Goal: Task Accomplishment & Management: Manage account settings

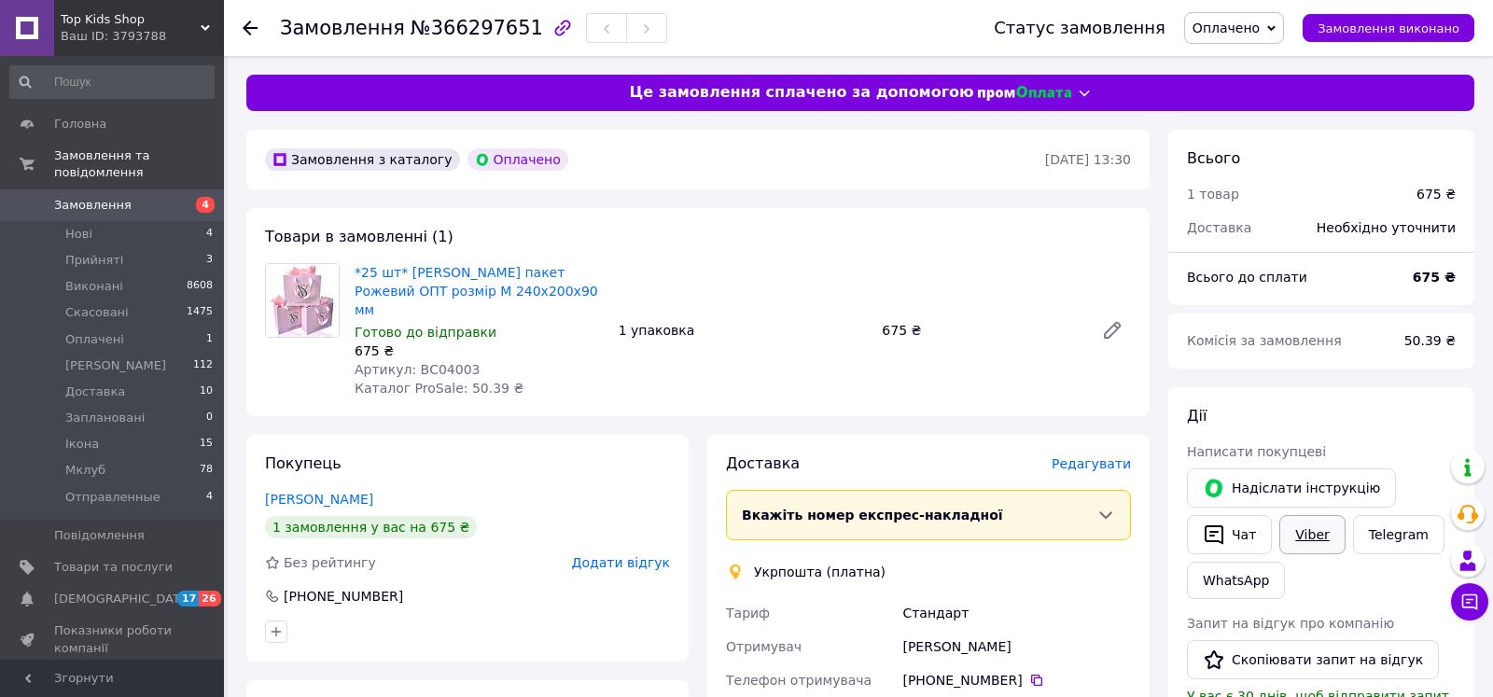
click at [1297, 520] on link "Viber" at bounding box center [1311, 534] width 65 height 39
click at [1388, 233] on div "Необхідно уточнити" at bounding box center [1385, 227] width 161 height 41
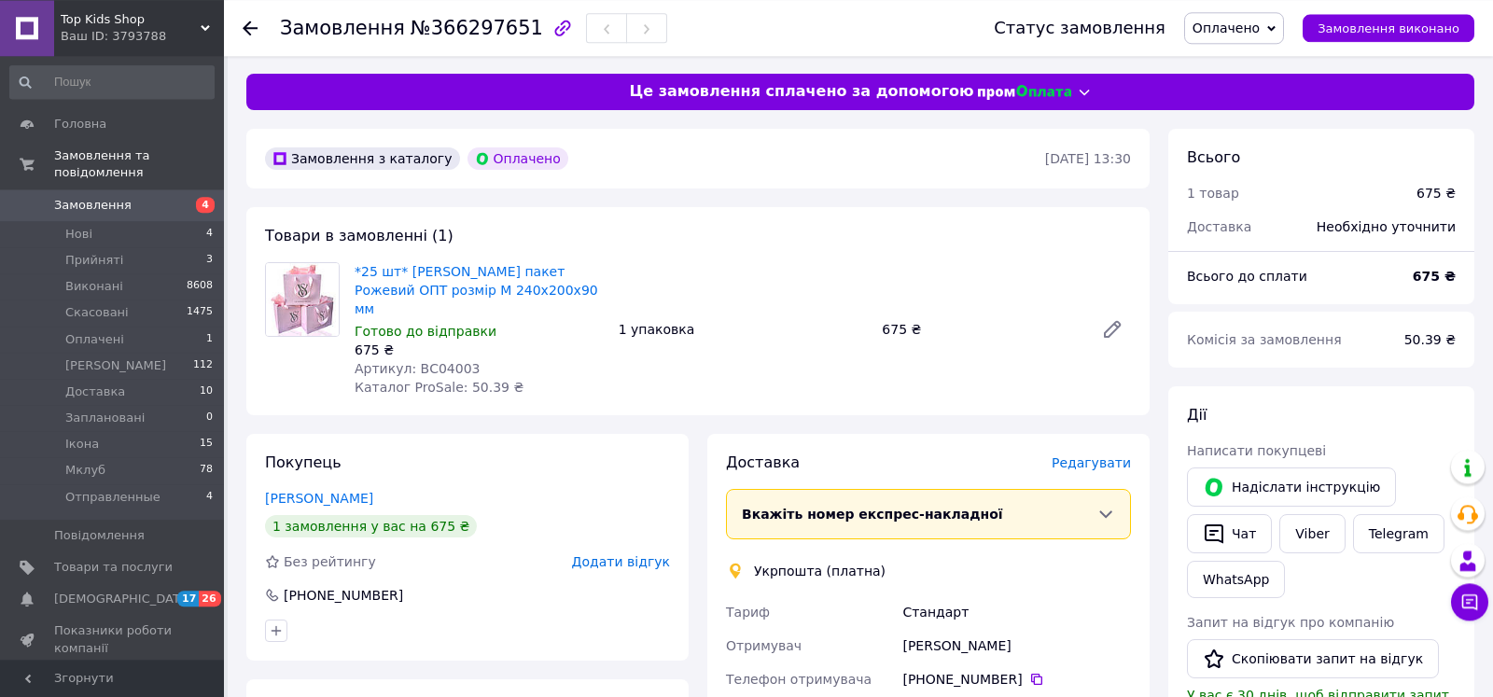
scroll to position [571, 0]
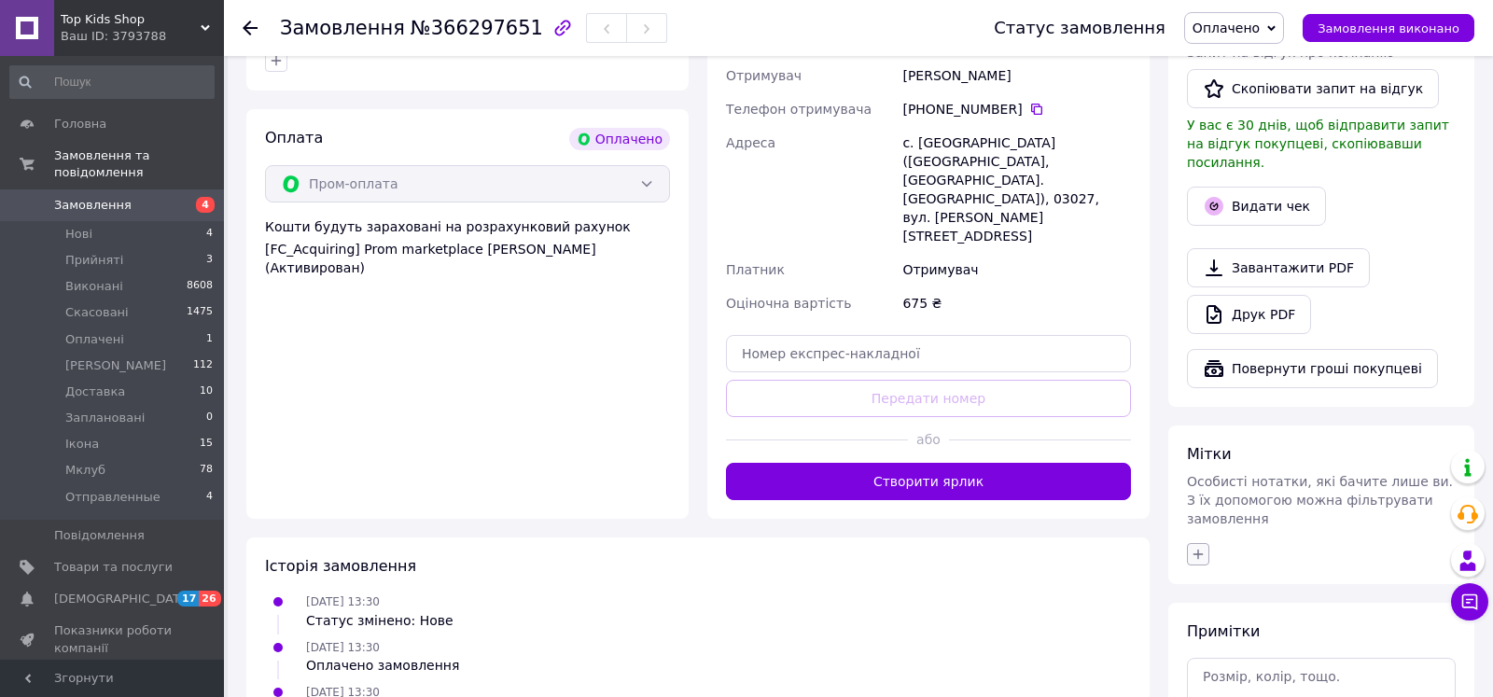
click at [1193, 547] on icon "button" at bounding box center [1198, 554] width 15 height 15
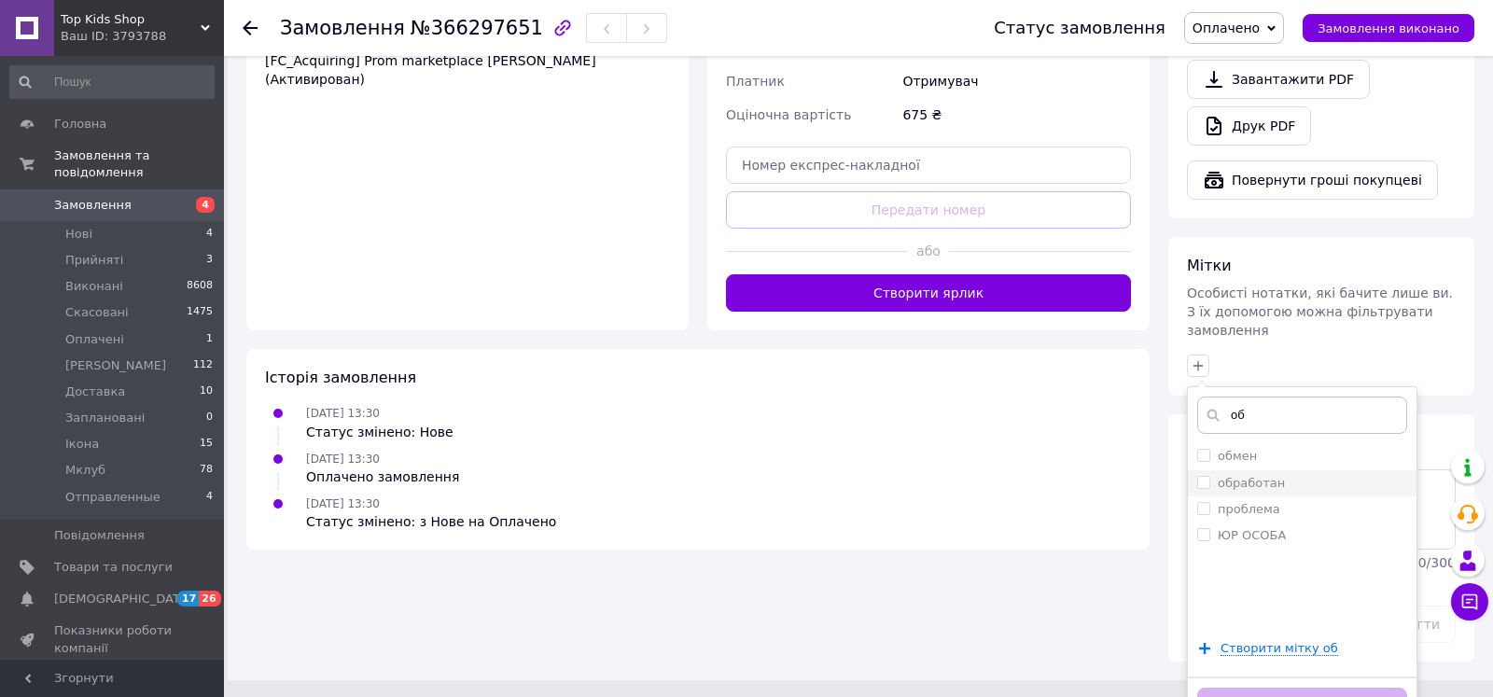
type input "об"
click at [1268, 476] on label "обработан" at bounding box center [1251, 483] width 67 height 14
checkbox input "true"
click at [1262, 688] on button "Додати мітку" at bounding box center [1302, 706] width 210 height 36
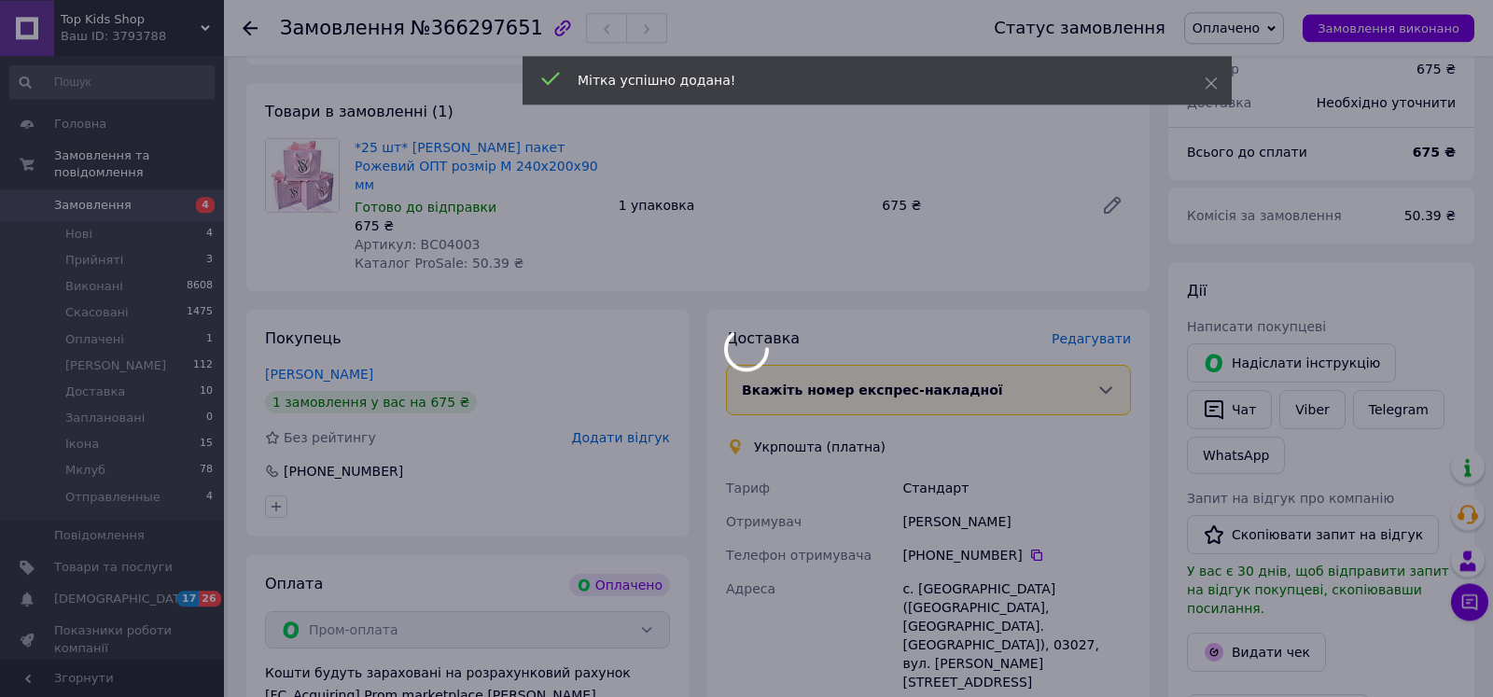
scroll to position [0, 0]
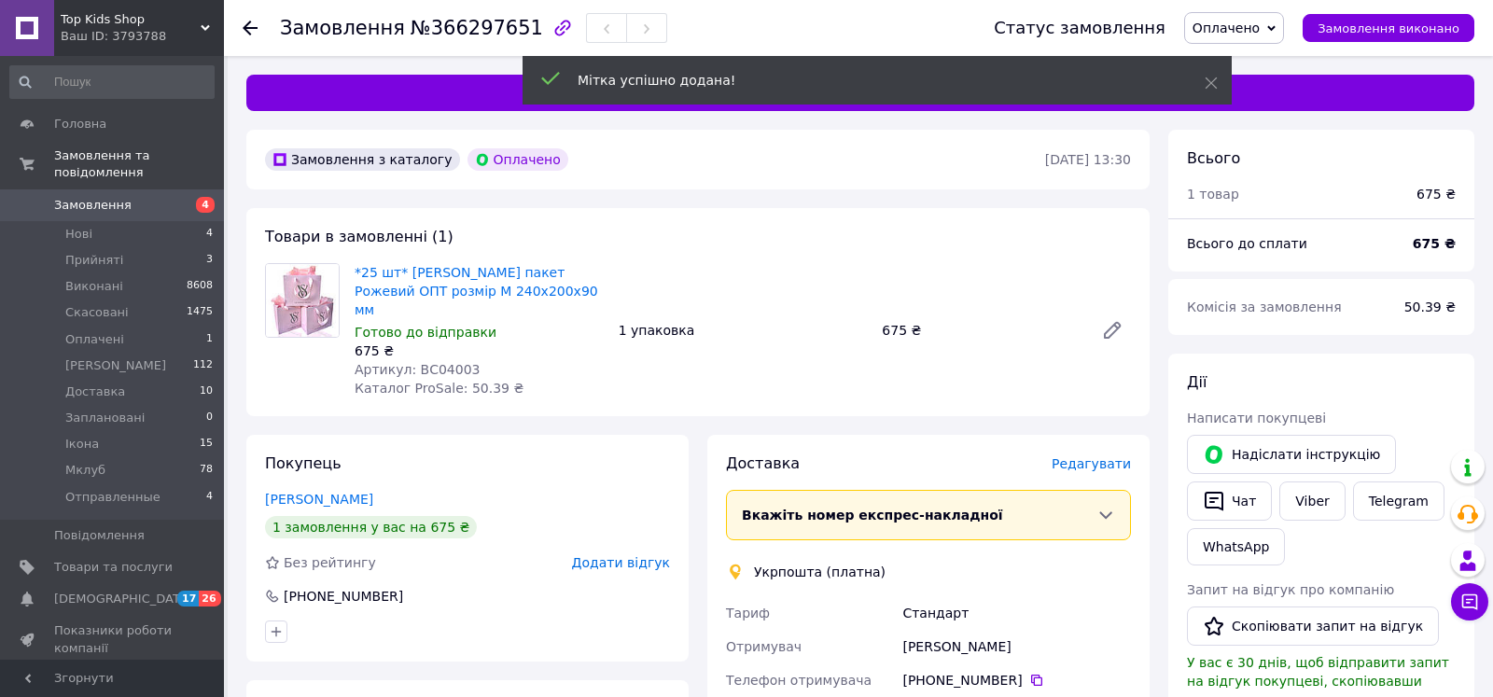
click at [1282, 30] on span "Оплачено" at bounding box center [1234, 28] width 100 height 32
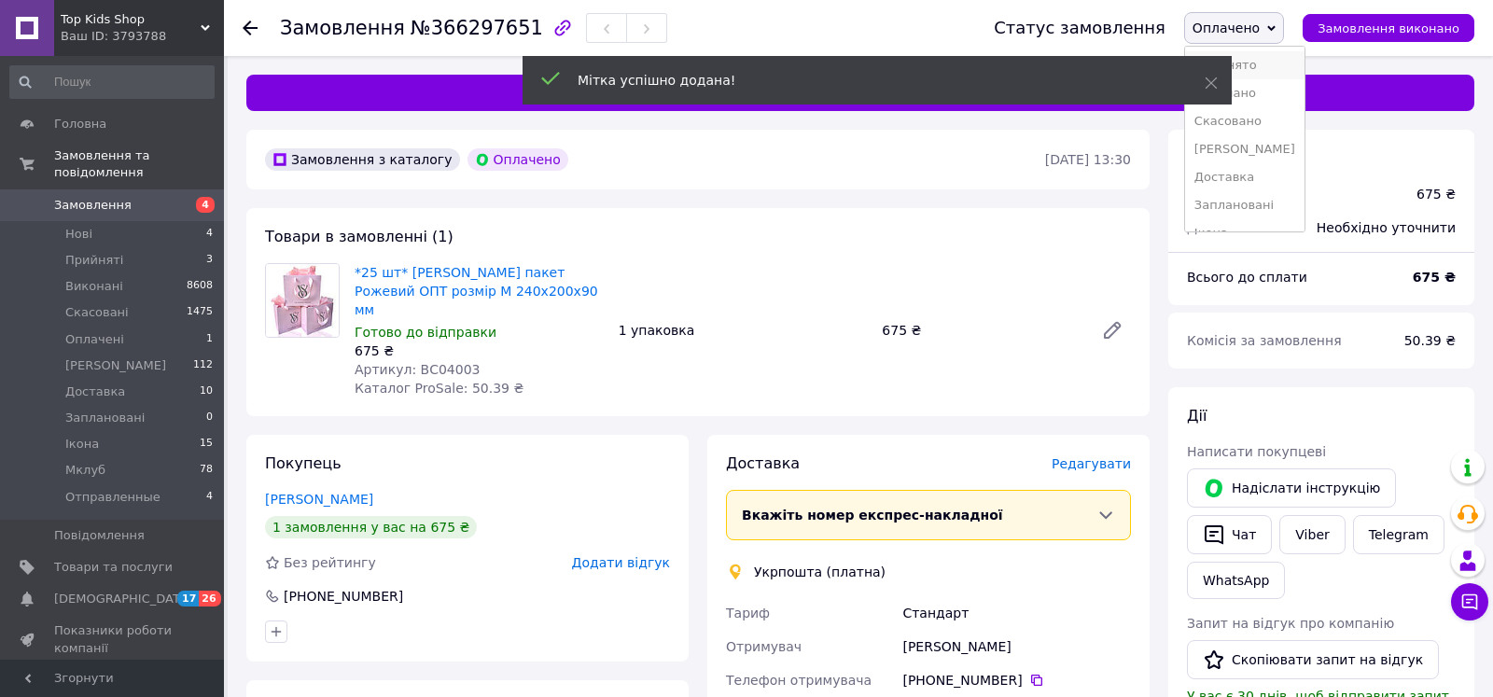
click at [1284, 54] on li "Прийнято" at bounding box center [1244, 65] width 119 height 28
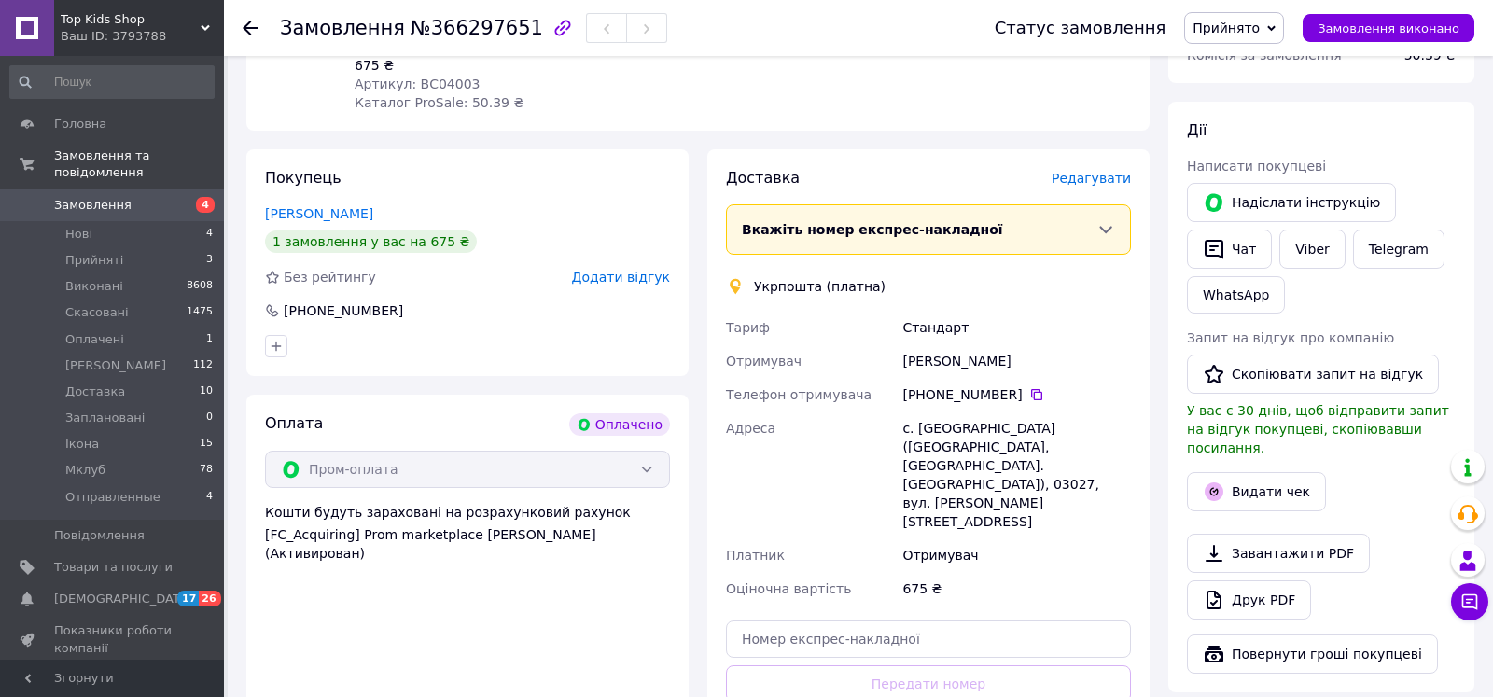
scroll to position [571, 0]
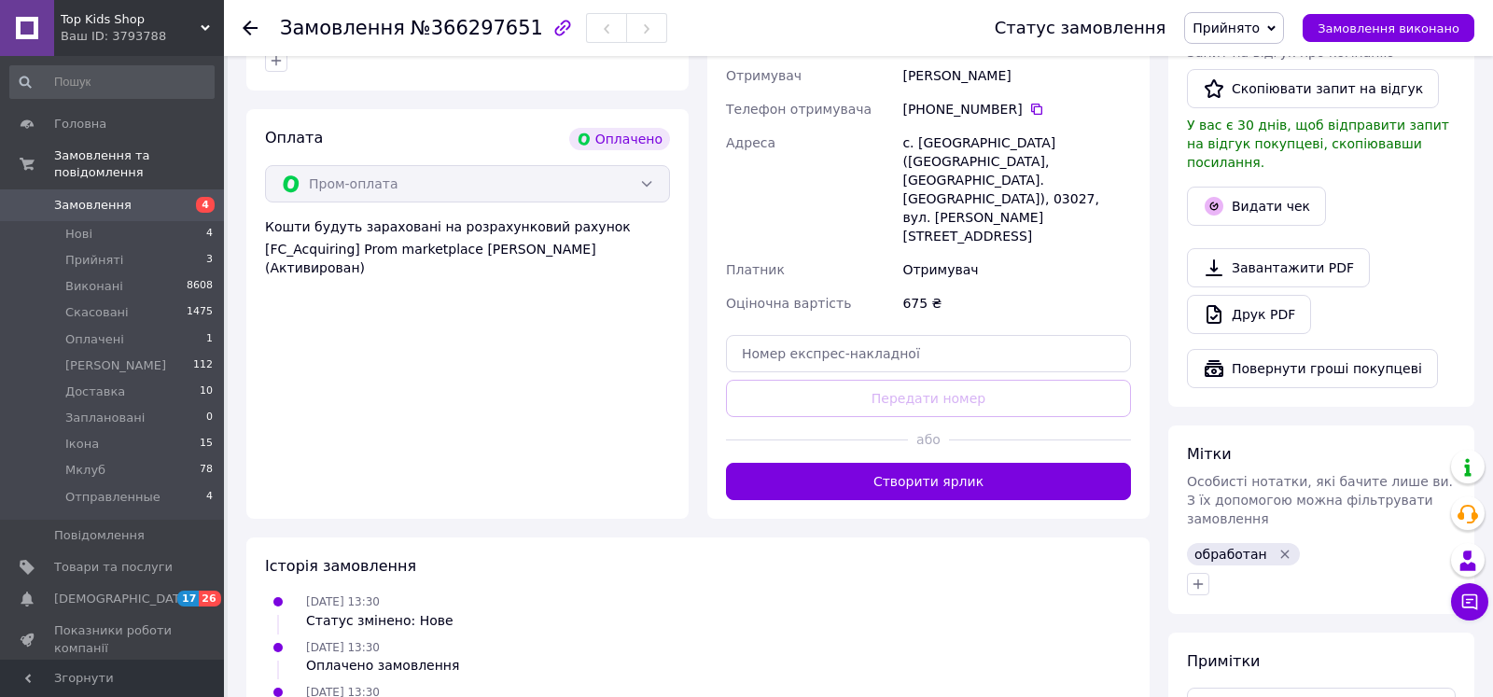
click at [180, 202] on link "Замовлення 4" at bounding box center [112, 205] width 224 height 32
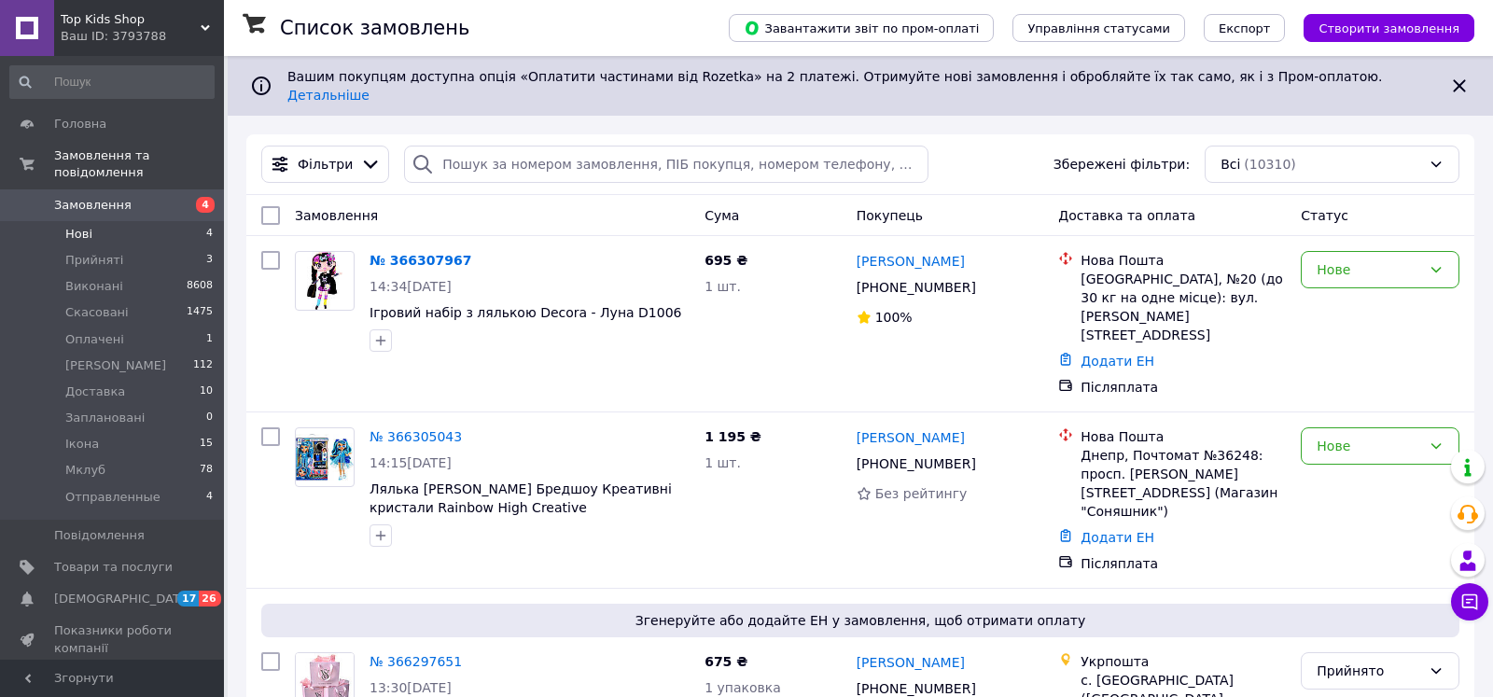
click at [174, 221] on li "Нові 4" at bounding box center [112, 234] width 224 height 26
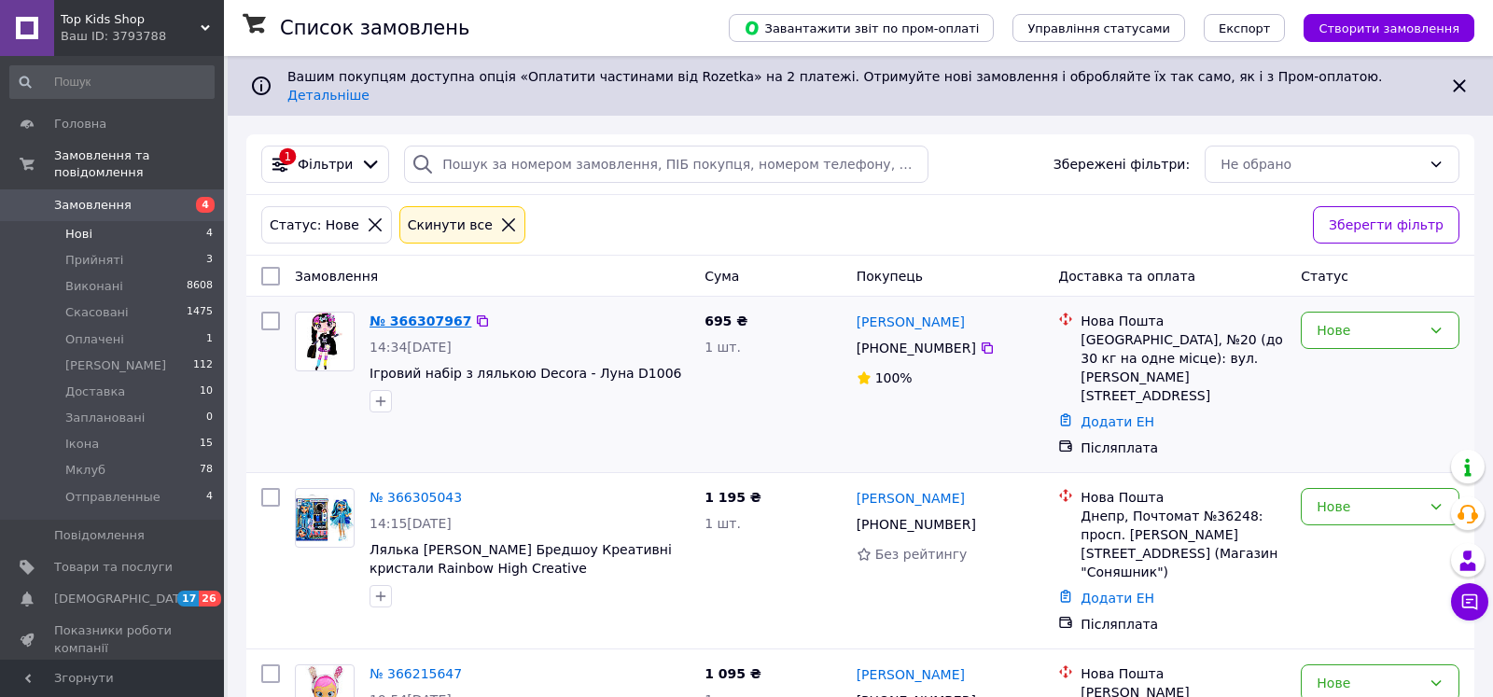
click at [400, 314] on link "№ 366307967" at bounding box center [421, 321] width 102 height 15
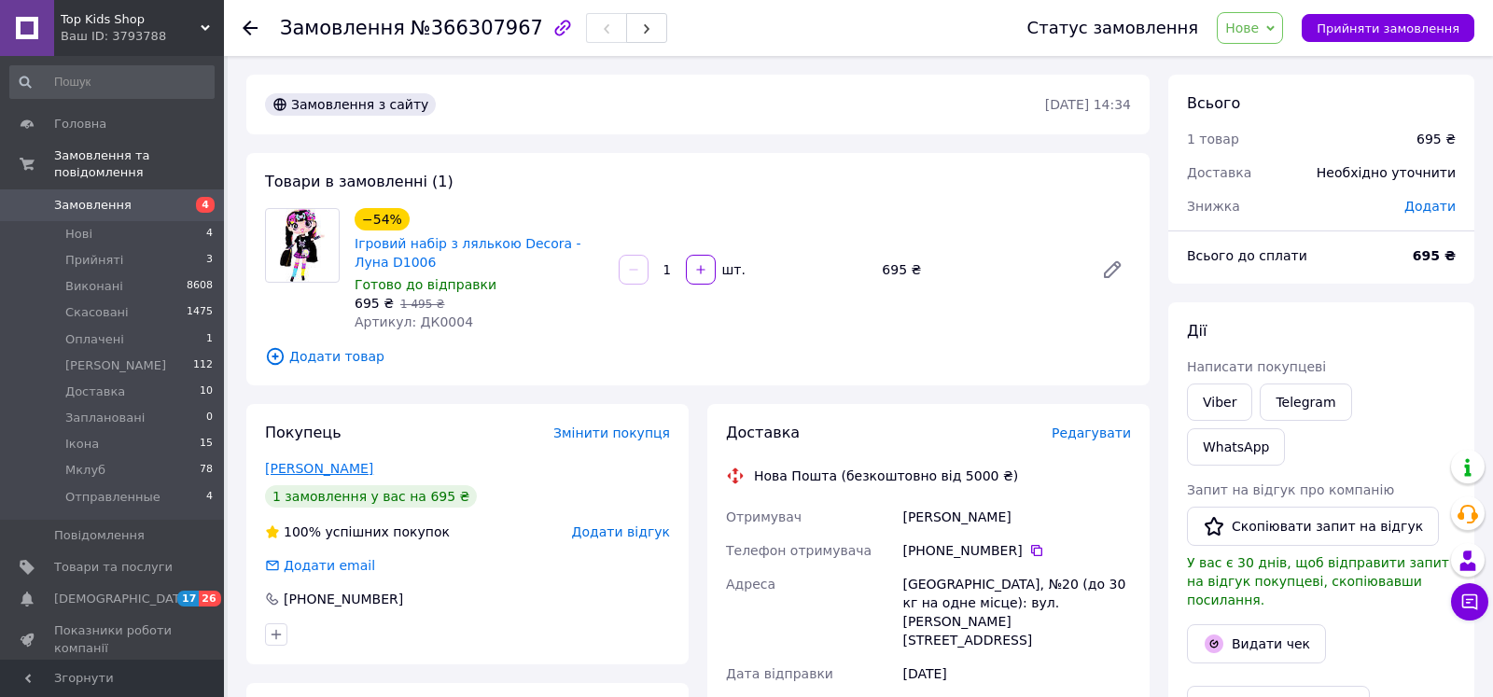
click at [372, 476] on link "[PERSON_NAME]" at bounding box center [319, 468] width 108 height 15
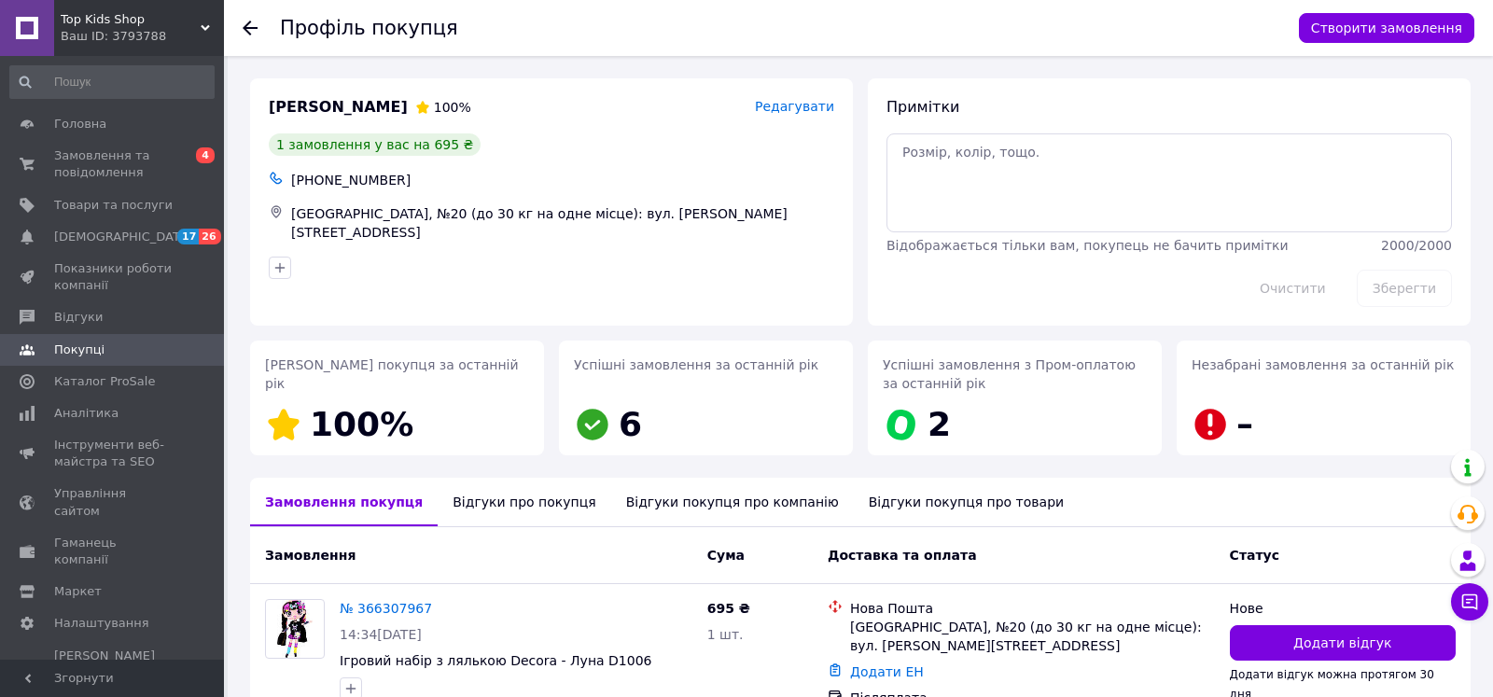
click at [509, 506] on div "Відгуки про покупця" at bounding box center [524, 502] width 173 height 49
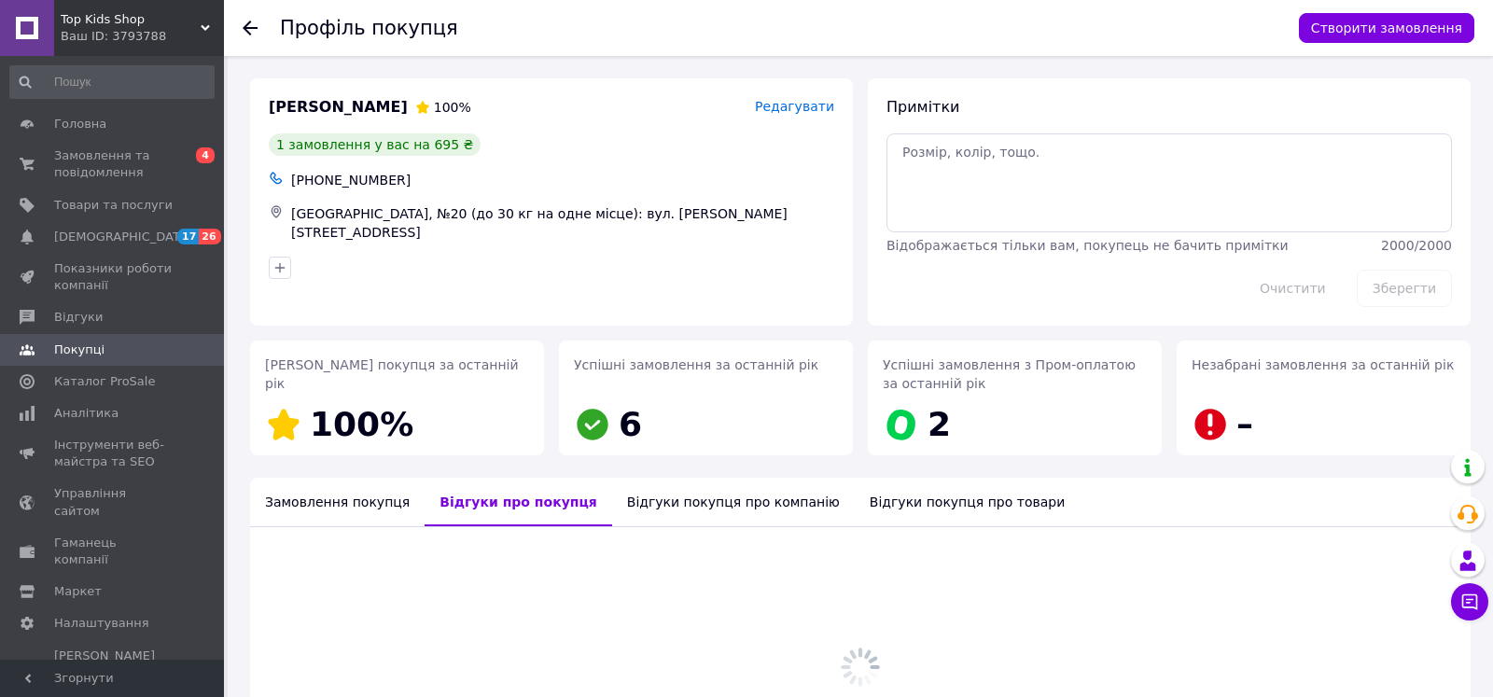
scroll to position [219, 0]
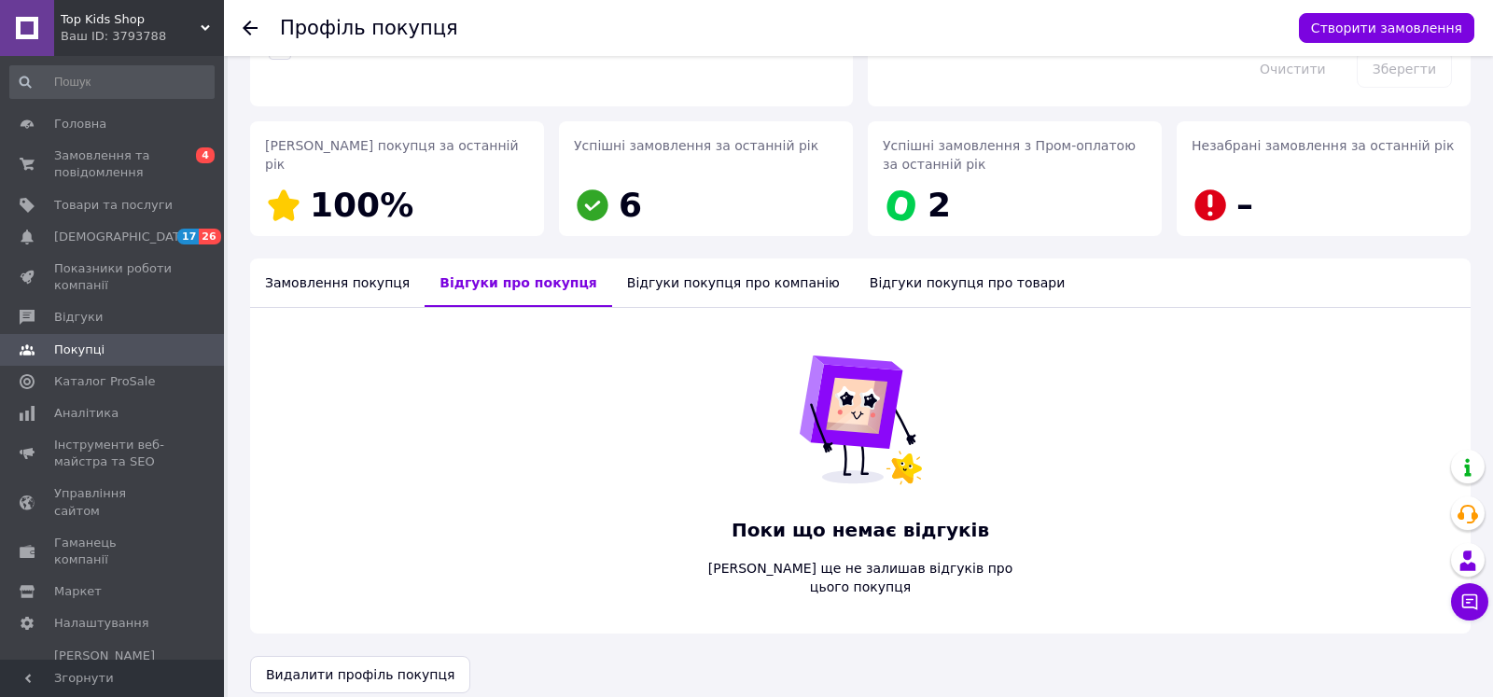
click at [244, 25] on icon at bounding box center [250, 28] width 15 height 15
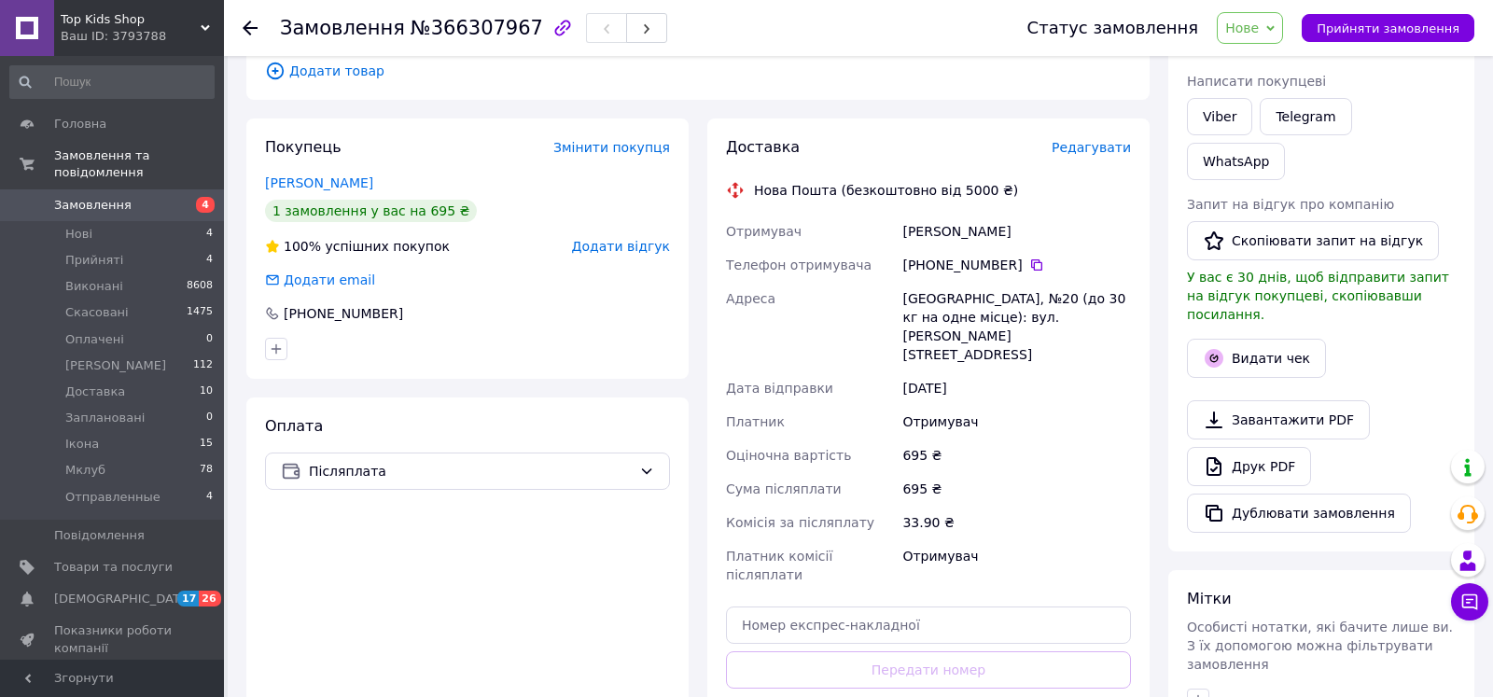
scroll to position [521, 0]
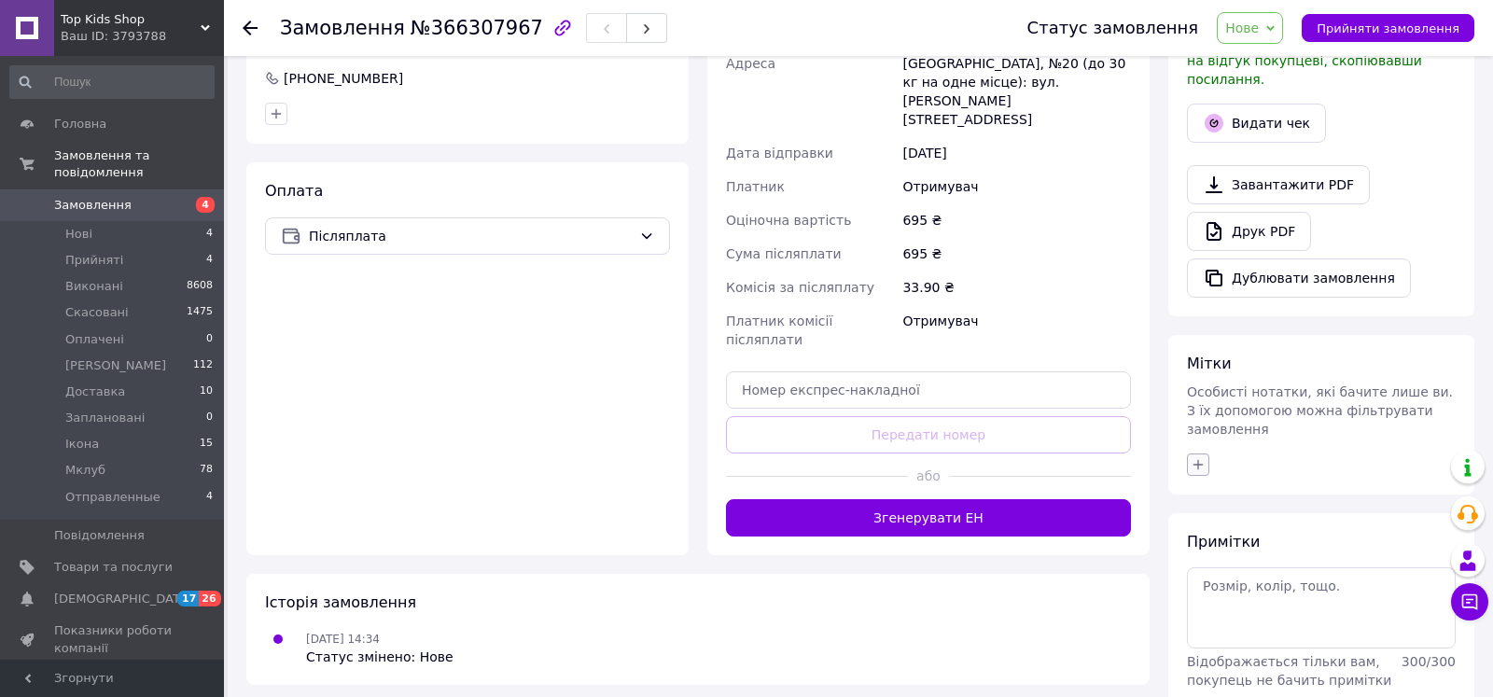
click at [1206, 453] on button "button" at bounding box center [1198, 464] width 22 height 22
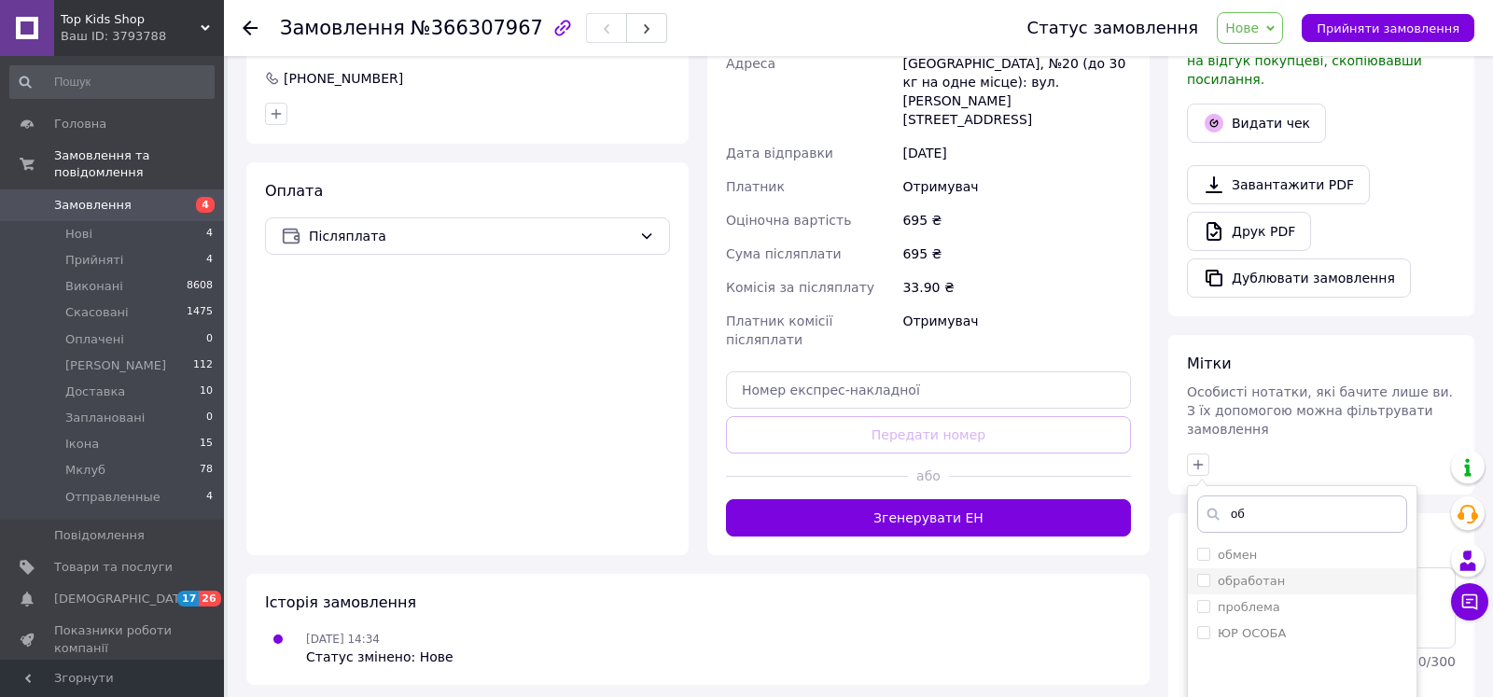
type input "об"
click at [1251, 574] on label "обработан" at bounding box center [1251, 581] width 67 height 14
checkbox input "true"
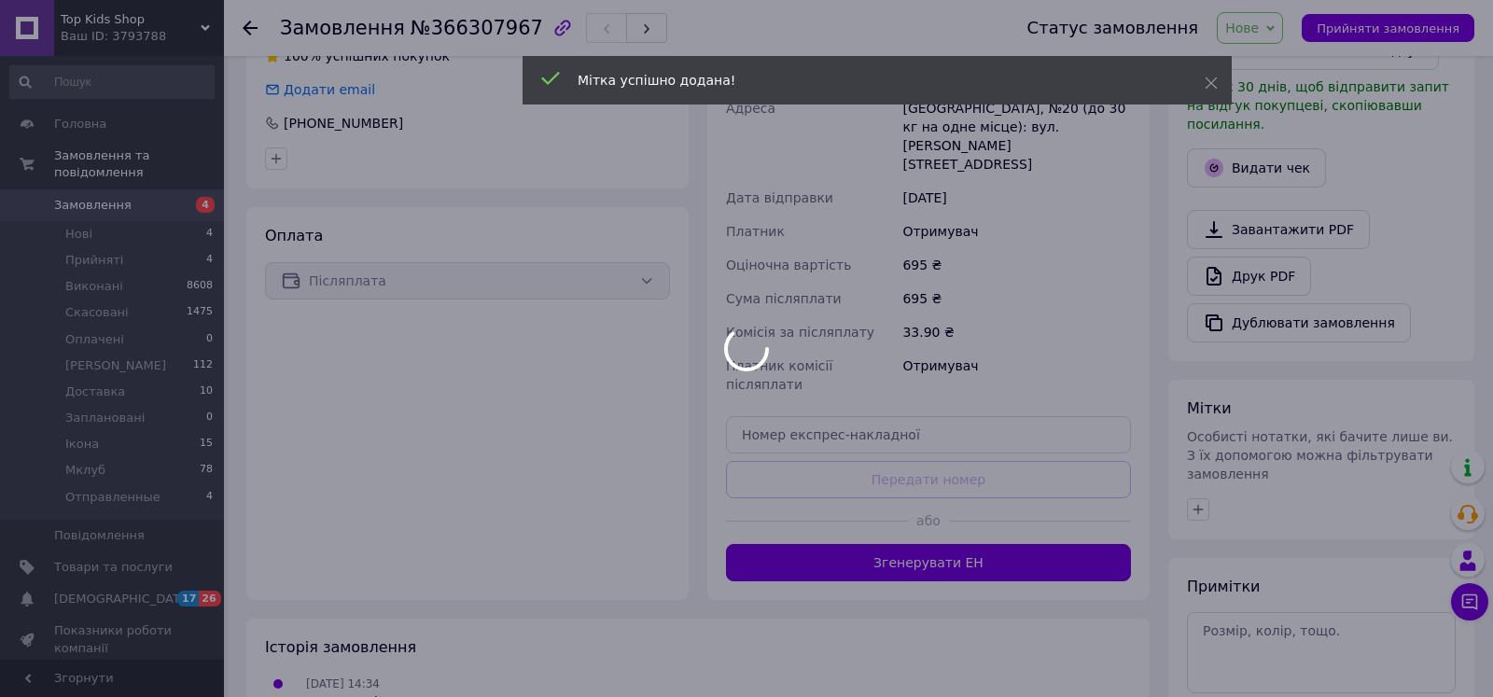
scroll to position [45, 0]
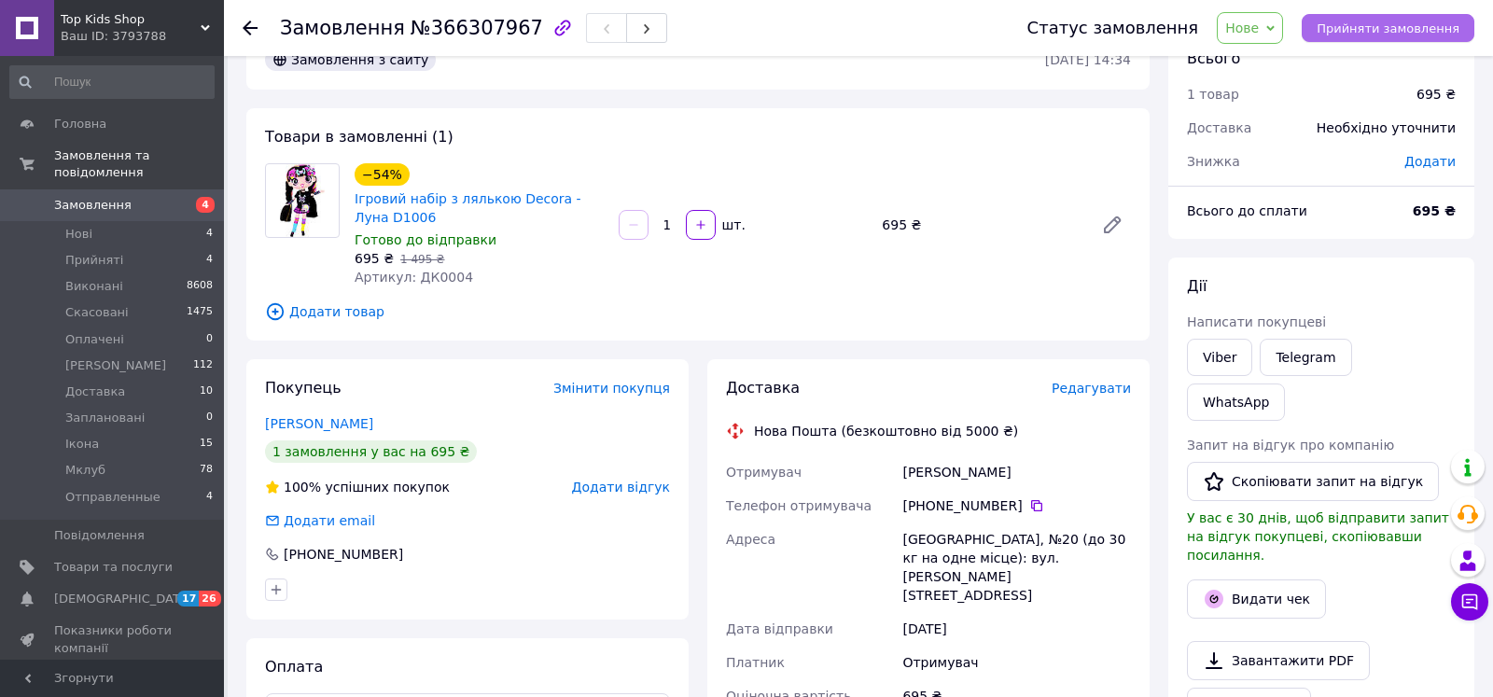
click at [1406, 41] on button "Прийняти замовлення" at bounding box center [1388, 28] width 173 height 28
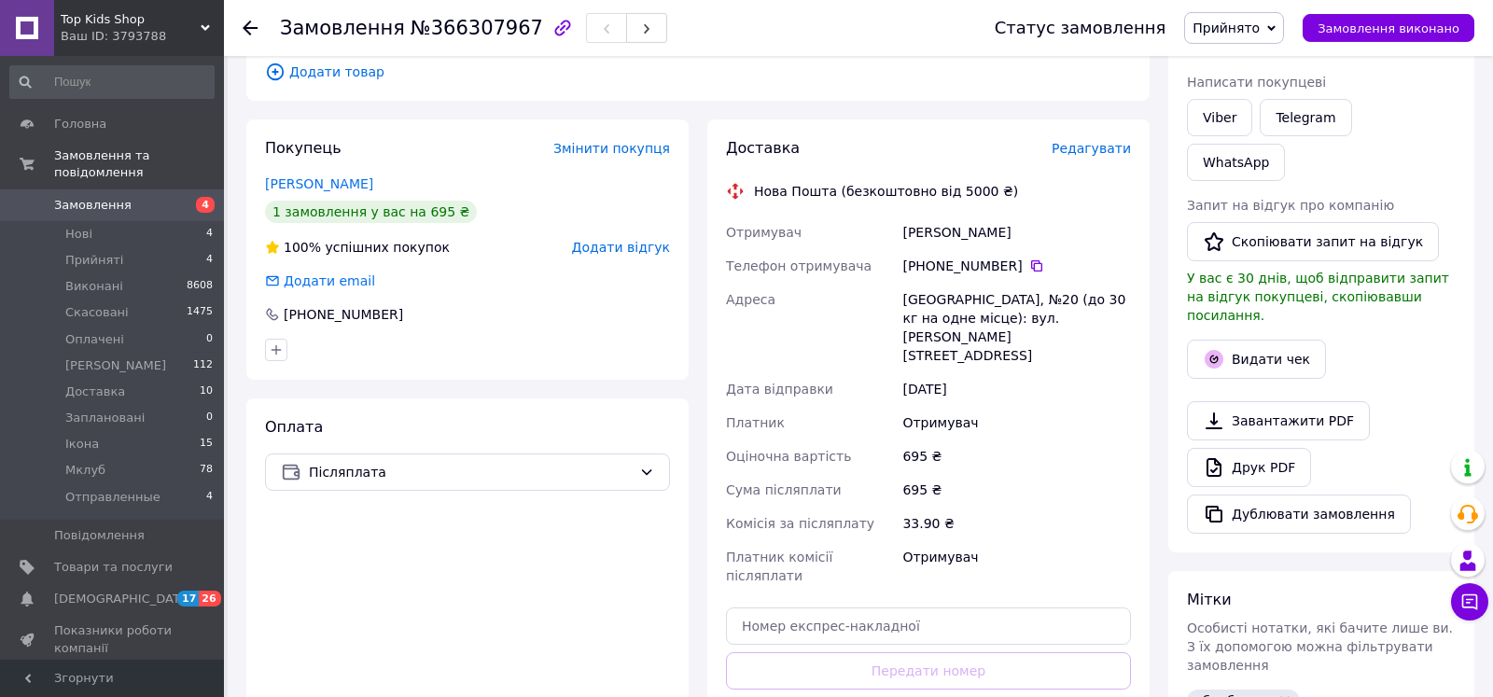
scroll to position [330, 0]
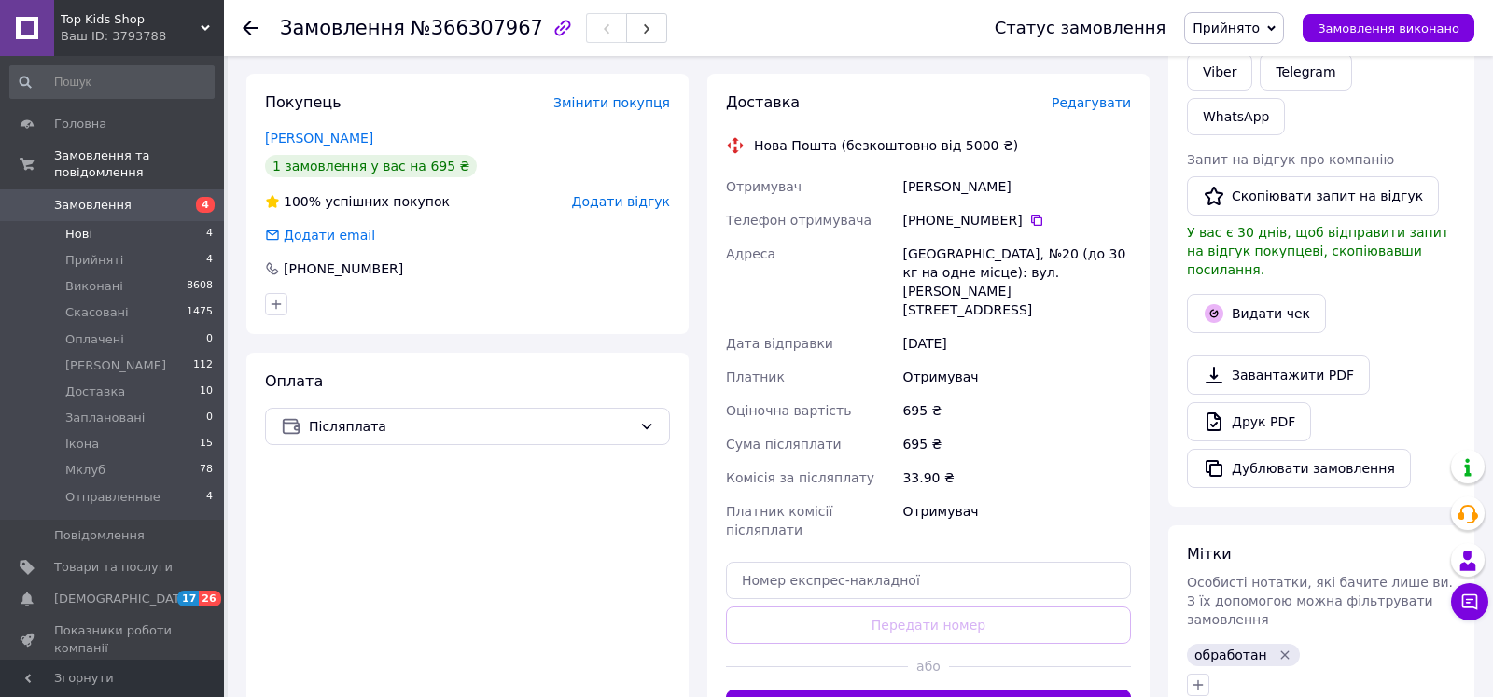
click at [156, 221] on li "Нові 4" at bounding box center [112, 234] width 224 height 26
